Goal: Find specific page/section: Find specific page/section

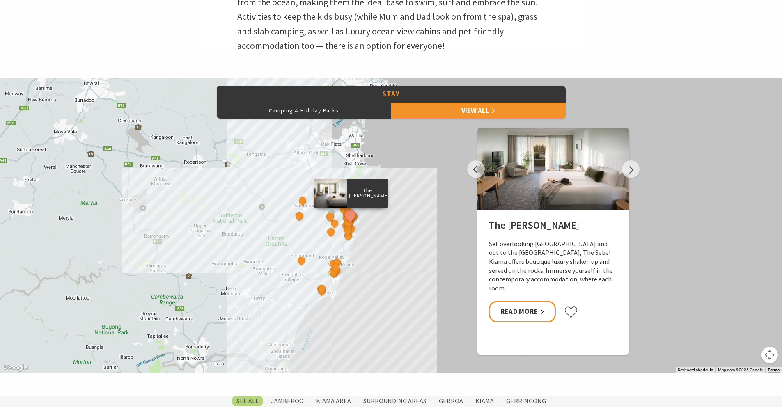
scroll to position [348, 0]
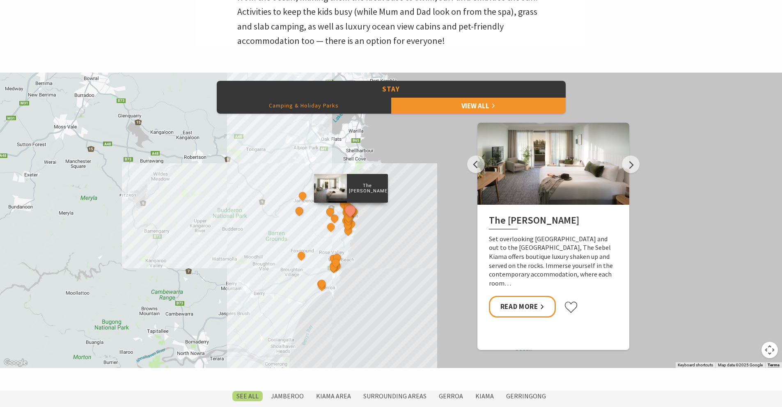
click at [301, 103] on button "Camping & Holiday Parks" at bounding box center [304, 105] width 175 height 16
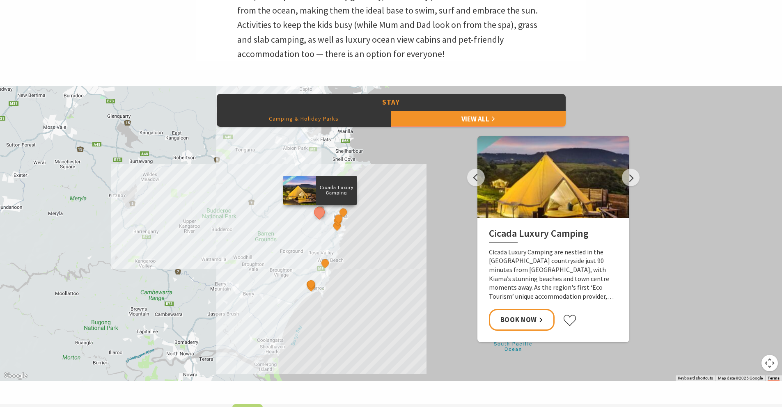
scroll to position [345, 0]
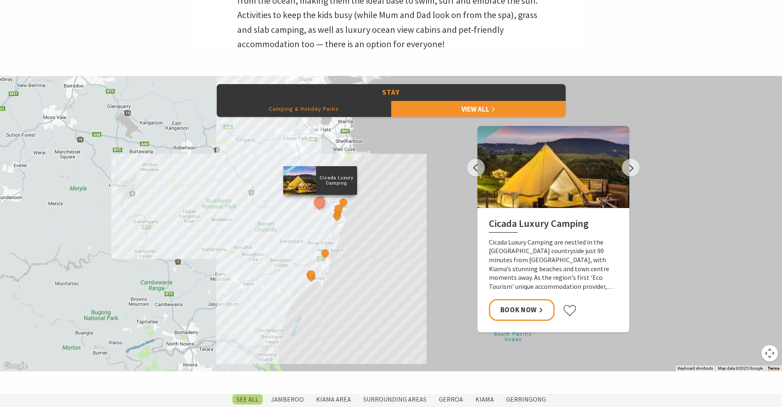
click at [353, 221] on div "Cicada Luxury Camping Surf Camp BIG4 Easts Beach Holiday Park Kendalls Beach Ho…" at bounding box center [391, 224] width 782 height 296
click at [435, 112] on link "View All" at bounding box center [478, 109] width 175 height 16
